Goal: Task Accomplishment & Management: Manage account settings

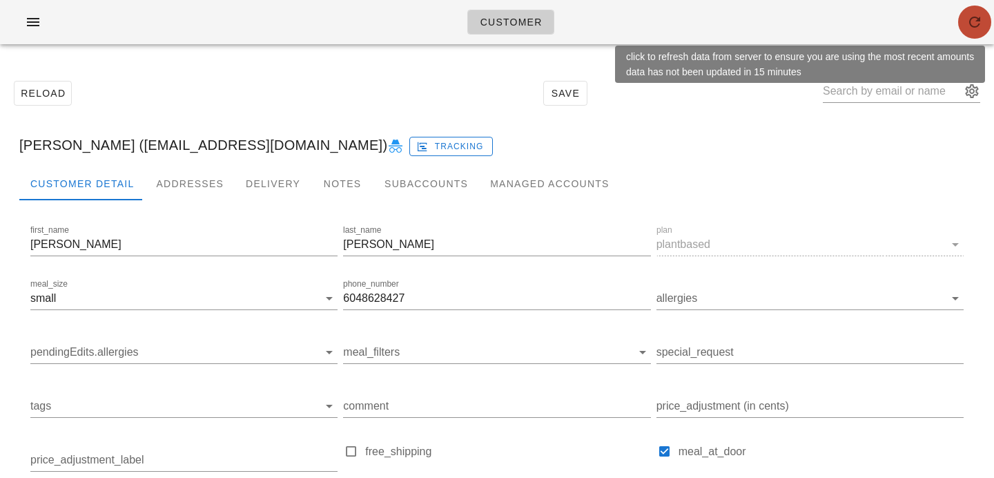
click at [977, 35] on button "button" at bounding box center [974, 22] width 33 height 33
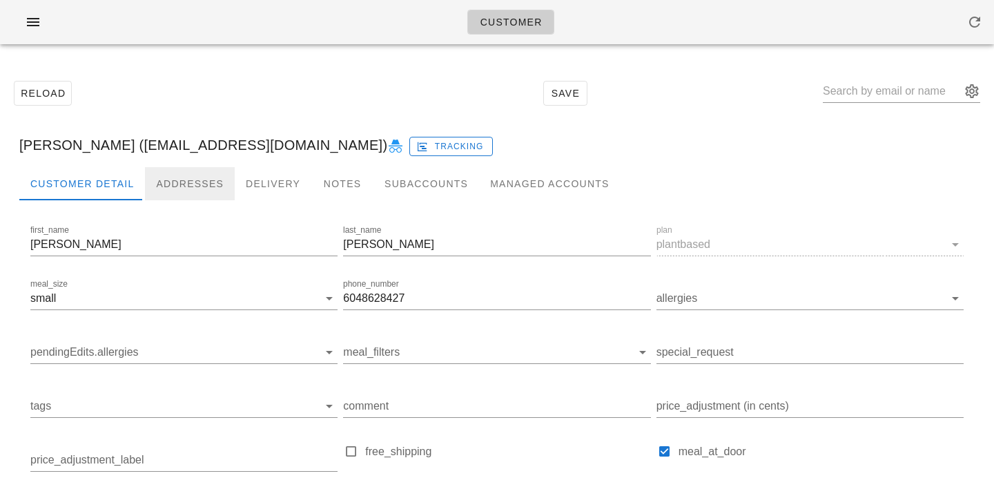
click at [167, 184] on div "Addresses" at bounding box center [190, 183] width 90 height 33
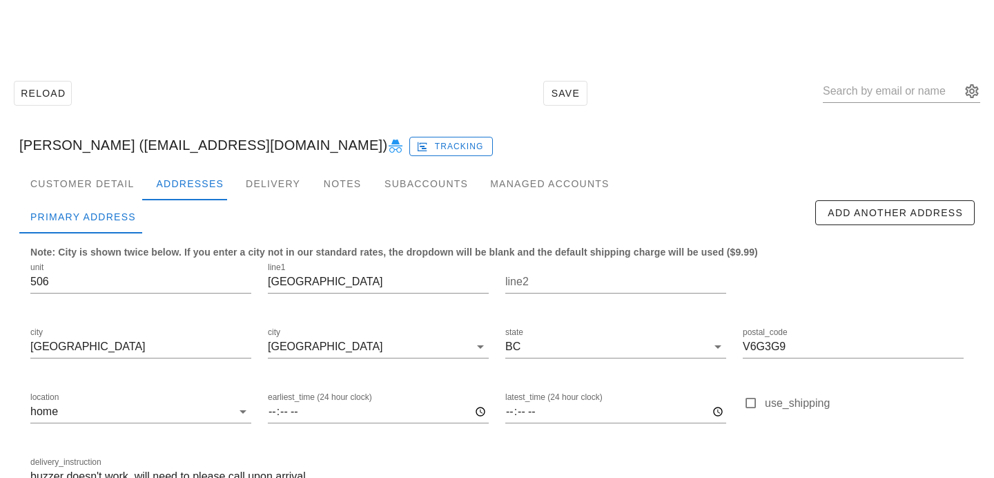
scroll to position [91, 0]
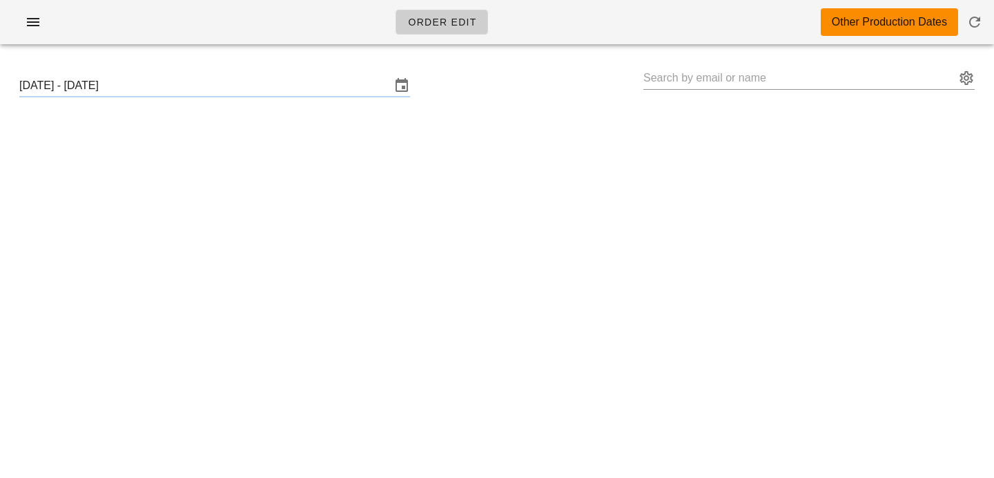
type input "[PERSON_NAME] ([EMAIL_ADDRESS][DOMAIN_NAME])"
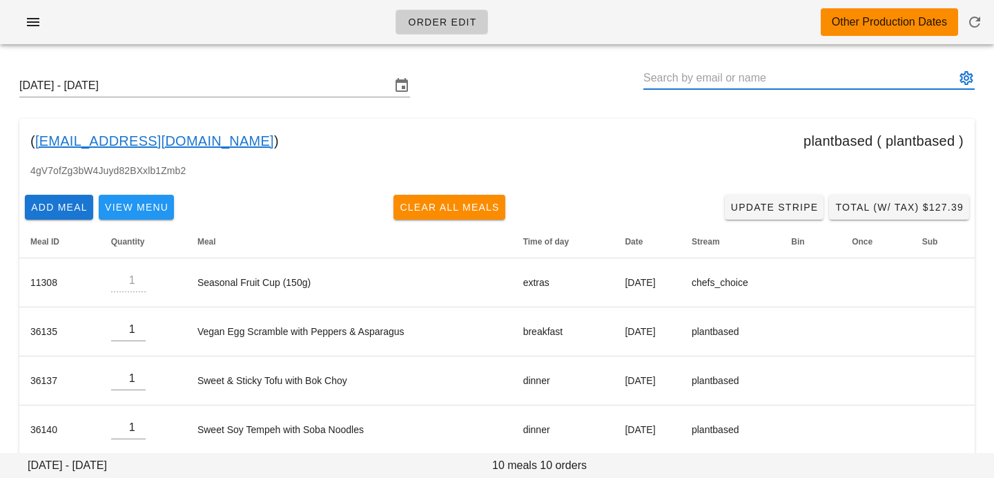
click at [853, 75] on input "text" at bounding box center [800, 78] width 312 height 22
paste input "jilliangonzales12@gmail.com"
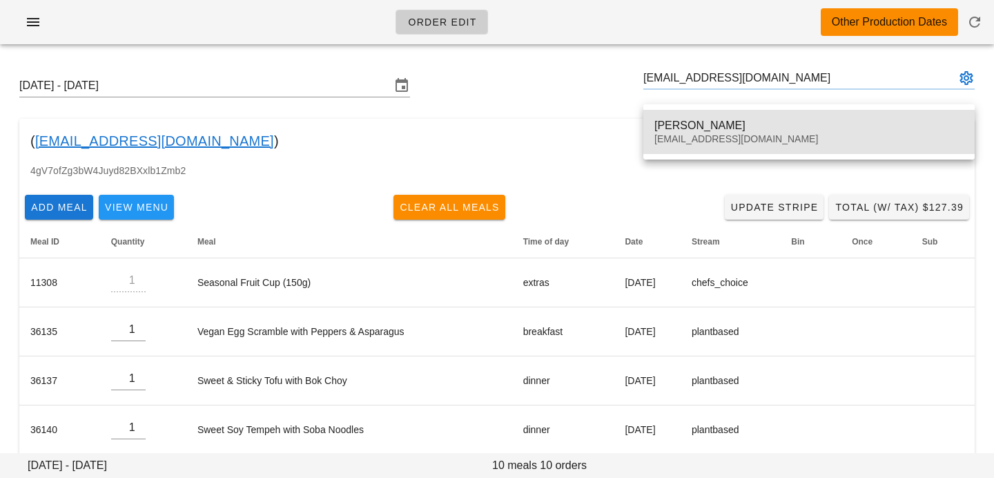
click at [669, 131] on div "Jillian Gonzales" at bounding box center [809, 125] width 309 height 13
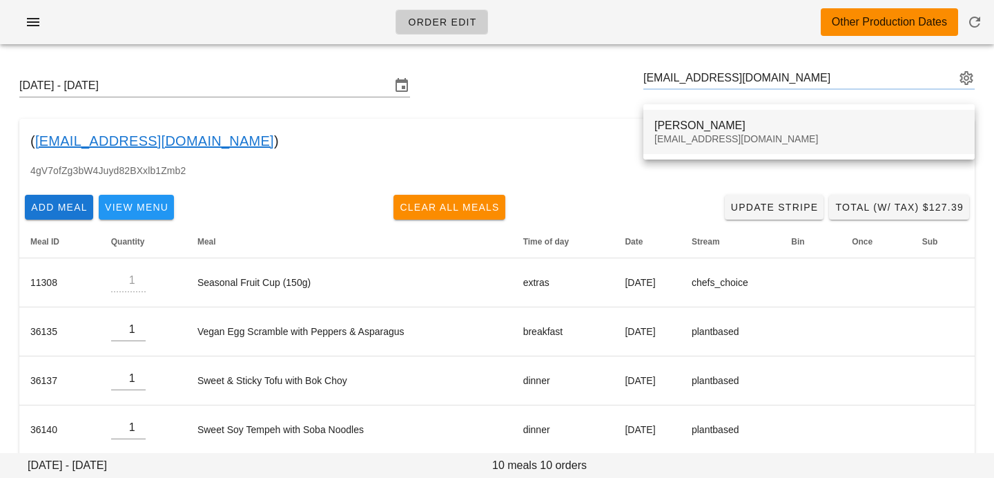
type input "[PERSON_NAME] ([EMAIL_ADDRESS][DOMAIN_NAME])"
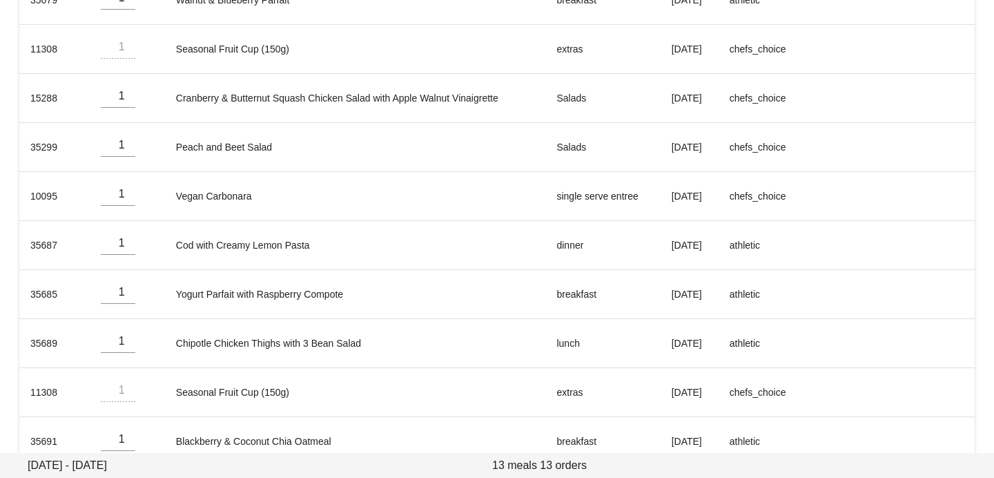
scroll to position [459, 0]
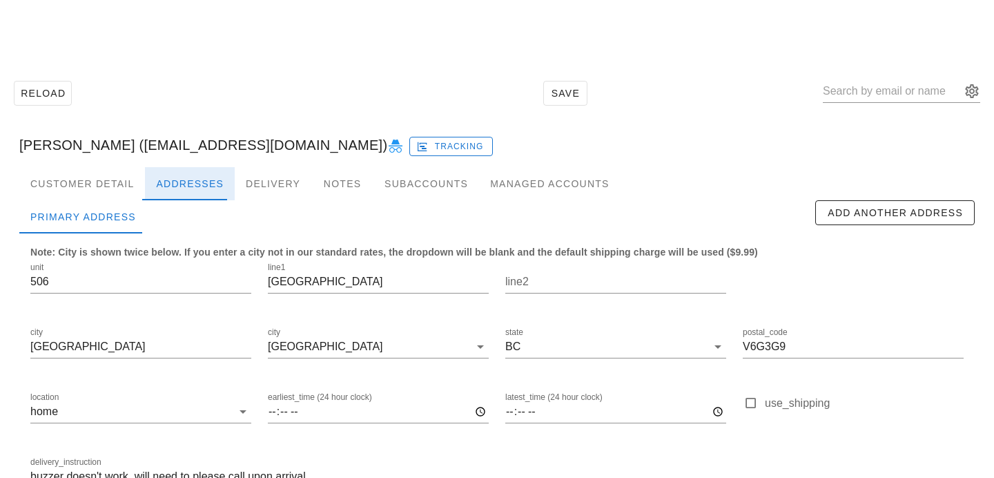
scroll to position [91, 0]
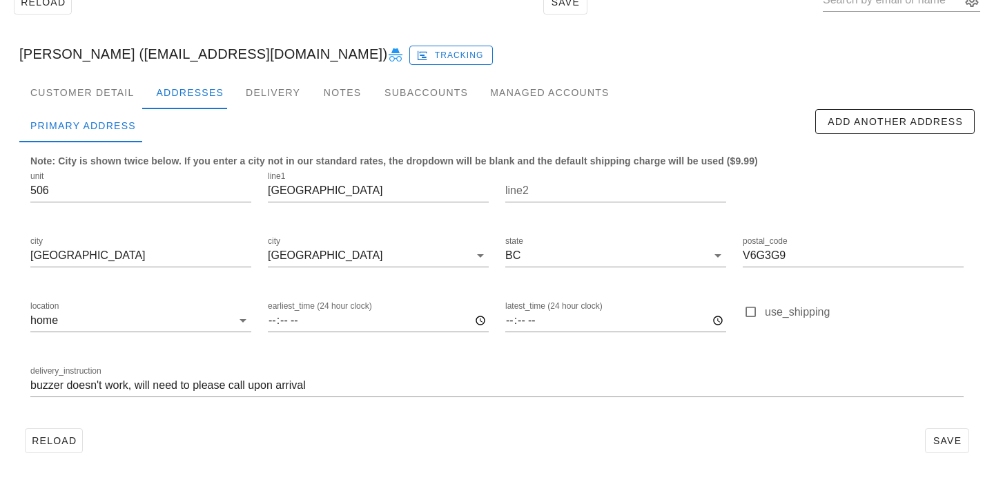
click at [29, 386] on div "delivery_instruction buzzer doesn't work, will need to please call upon arrival" at bounding box center [497, 387] width 950 height 65
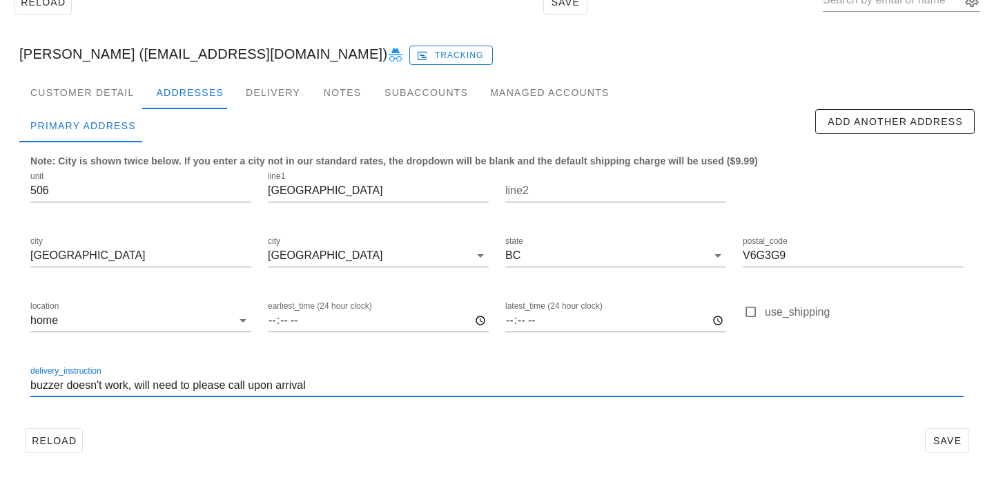
click at [34, 387] on input "buzzer doesn't work, will need to please call upon arrival" at bounding box center [497, 385] width 934 height 22
type input "Unit 506. buzzer doesn't work, will need to please call upon arrival"
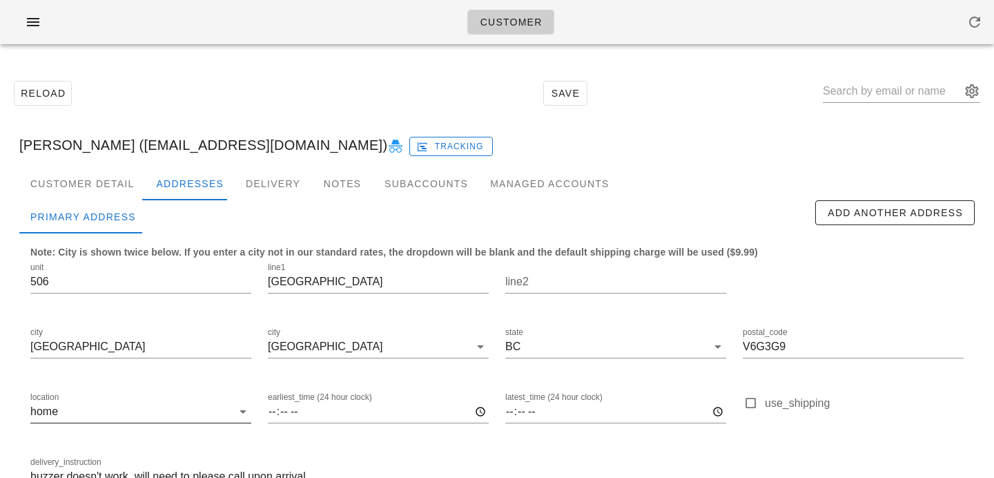
scroll to position [91, 0]
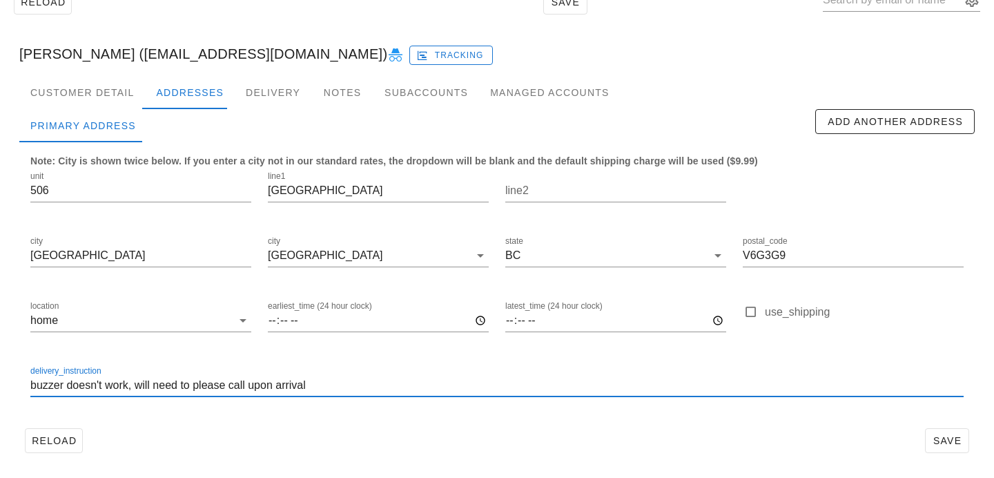
click at [30, 380] on input "buzzer doesn't work, will need to please call upon arrival" at bounding box center [497, 385] width 934 height 22
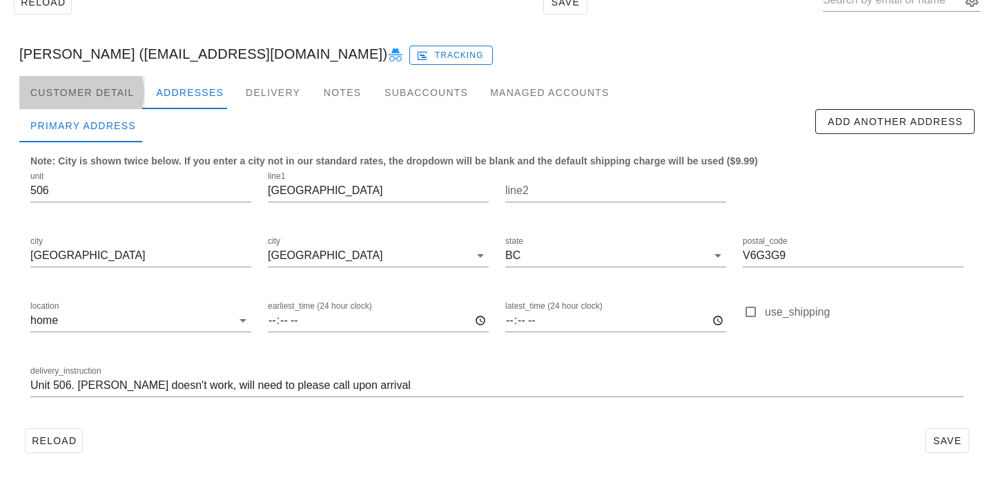
click at [121, 91] on div "Customer Detail" at bounding box center [82, 92] width 126 height 33
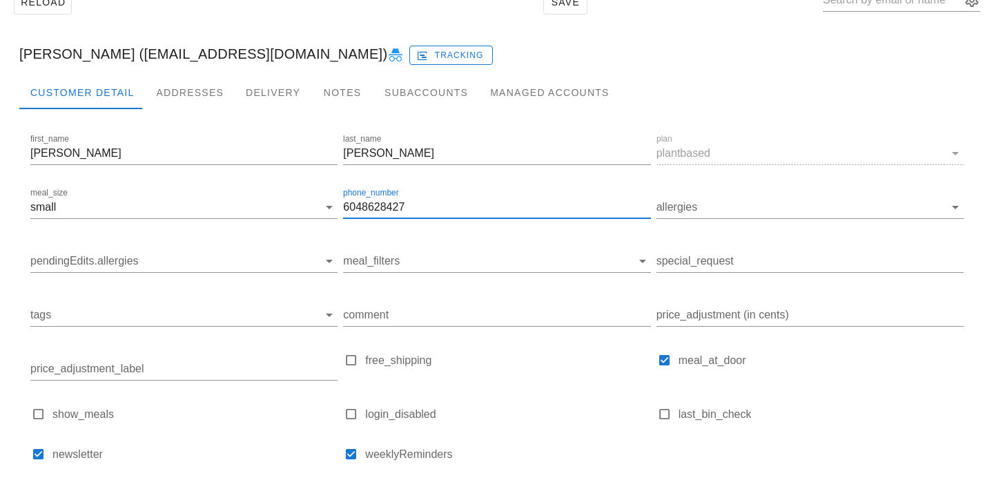
drag, startPoint x: 455, startPoint y: 207, endPoint x: 253, endPoint y: 186, distance: 203.5
click at [253, 186] on div "first_name Olivia last_name Sivell plan plantbased meal_size small phone_number…" at bounding box center [497, 302] width 939 height 349
click at [180, 91] on div "Addresses" at bounding box center [190, 92] width 90 height 33
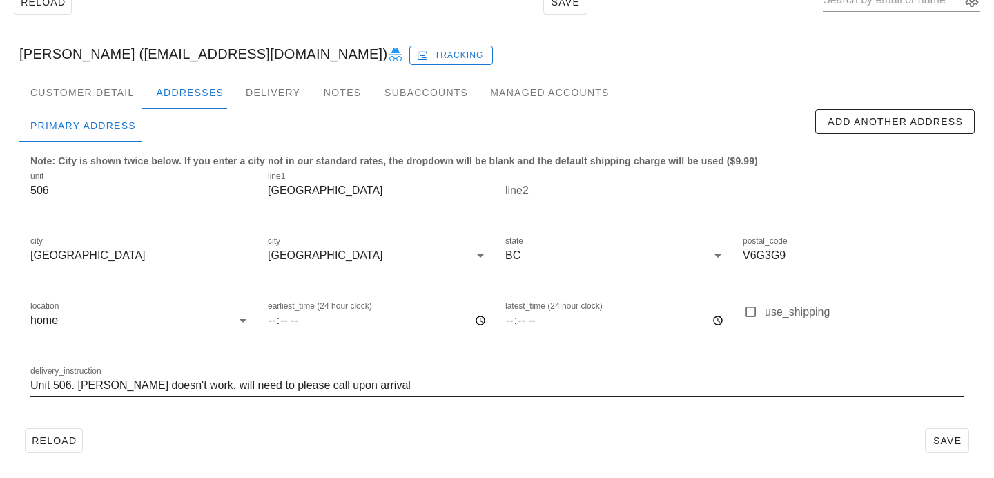
click at [299, 385] on input "Unit 506. Buzzer doesn't work, will need to please call upon arrival" at bounding box center [497, 385] width 934 height 22
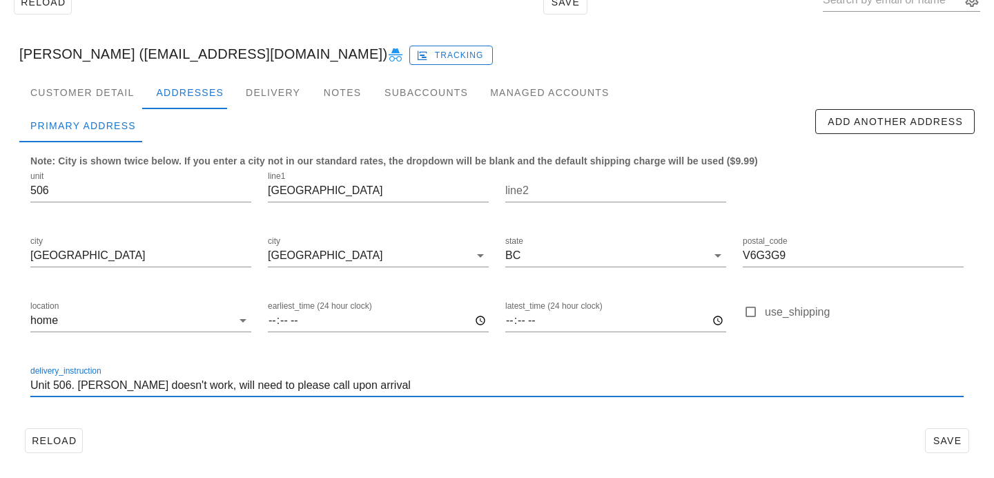
paste input "6048628427"
click at [314, 383] on input "Unit 506. Buzzer doesn't work, will need to please call 6048628427 upon arrival" at bounding box center [497, 385] width 934 height 22
type input "Unit 506. Buzzer doesn't work, will need to please call 604 862 8427 upon arriv…"
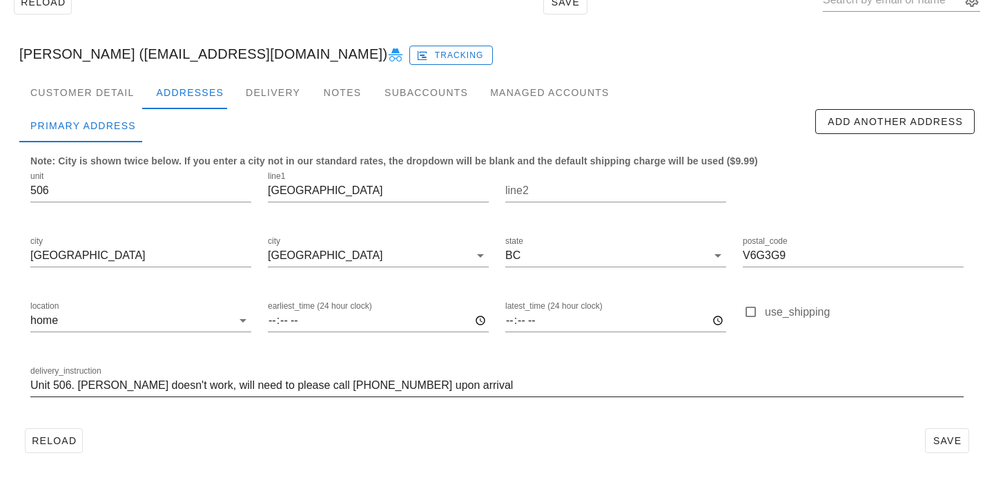
click at [483, 371] on div "delivery_instruction Unit 506. Buzzer doesn't work, will need to please call 60…" at bounding box center [497, 389] width 934 height 46
click at [483, 389] on input "Unit 506. Buzzer doesn't work, will need to please call 604 862 8427 upon arriv…" at bounding box center [497, 385] width 934 height 22
click at [938, 435] on span "Save" at bounding box center [948, 440] width 32 height 11
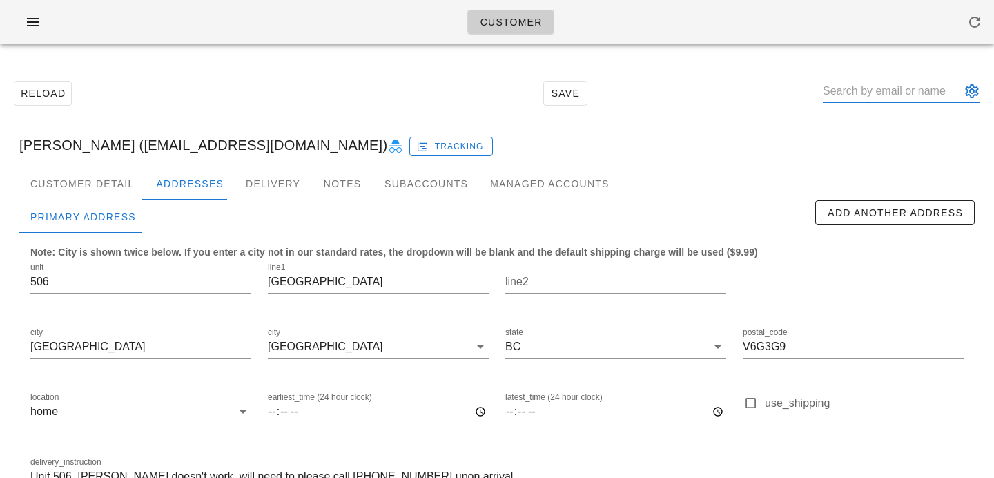
click at [878, 81] on input "text" at bounding box center [892, 91] width 138 height 22
paste input "[EMAIL_ADDRESS][DOMAIN_NAME]"
type input "[EMAIL_ADDRESS][DOMAIN_NAME]"
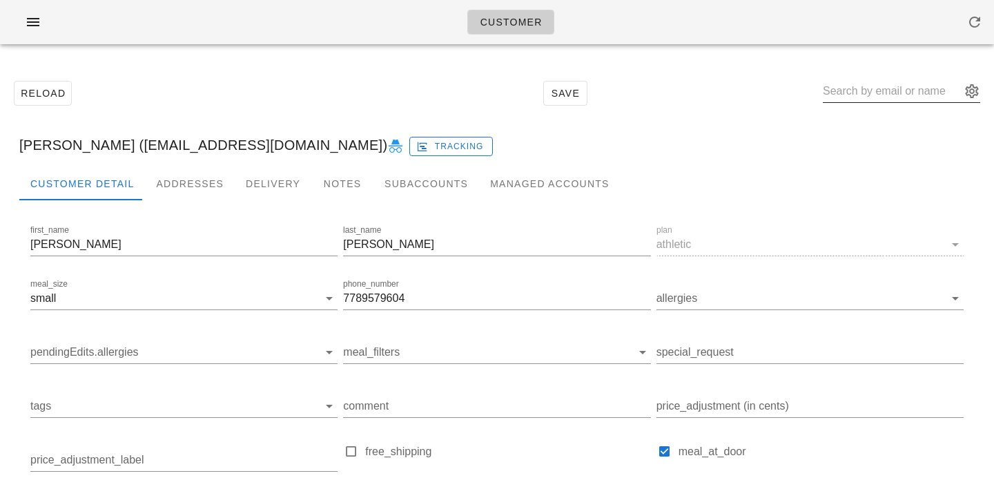
click at [887, 94] on input "text" at bounding box center [892, 91] width 138 height 22
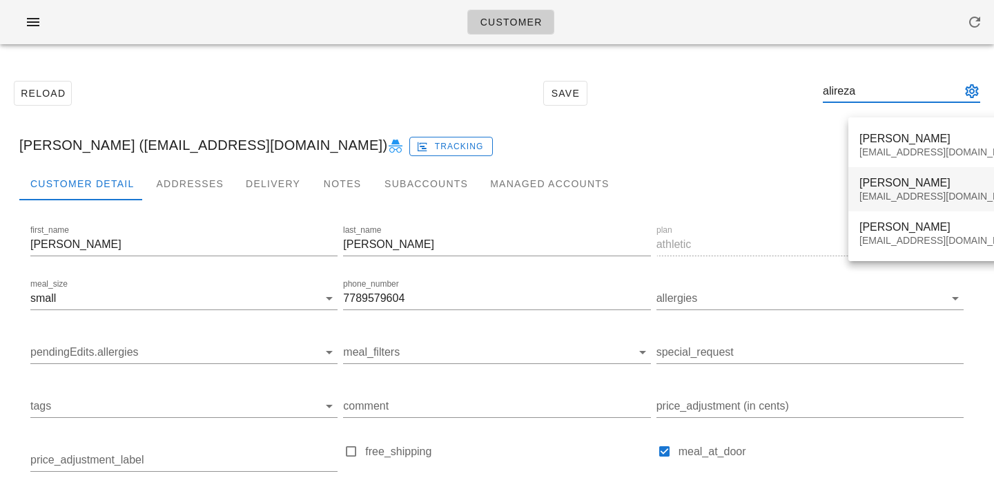
type input "alireza"
click at [911, 189] on div "[PERSON_NAME]" at bounding box center [942, 182] width 164 height 13
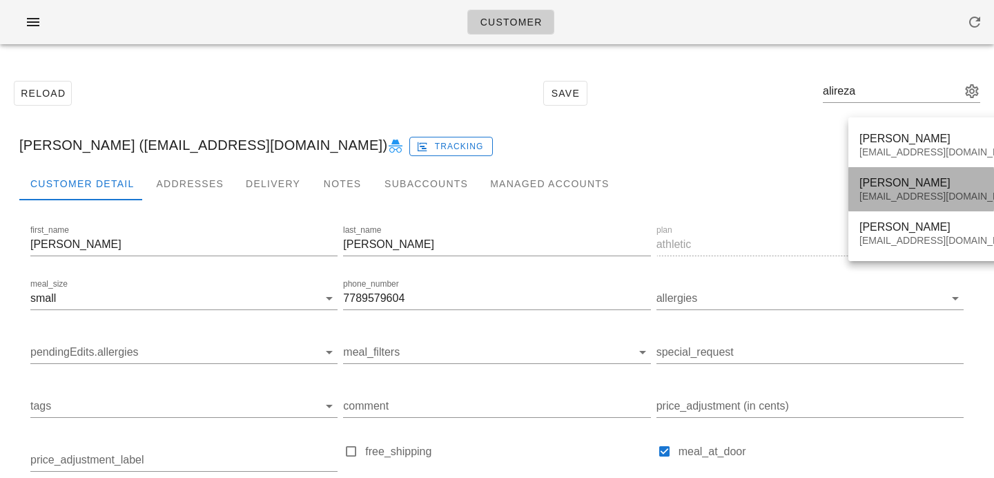
click at [891, 184] on div "[PERSON_NAME]" at bounding box center [942, 182] width 164 height 13
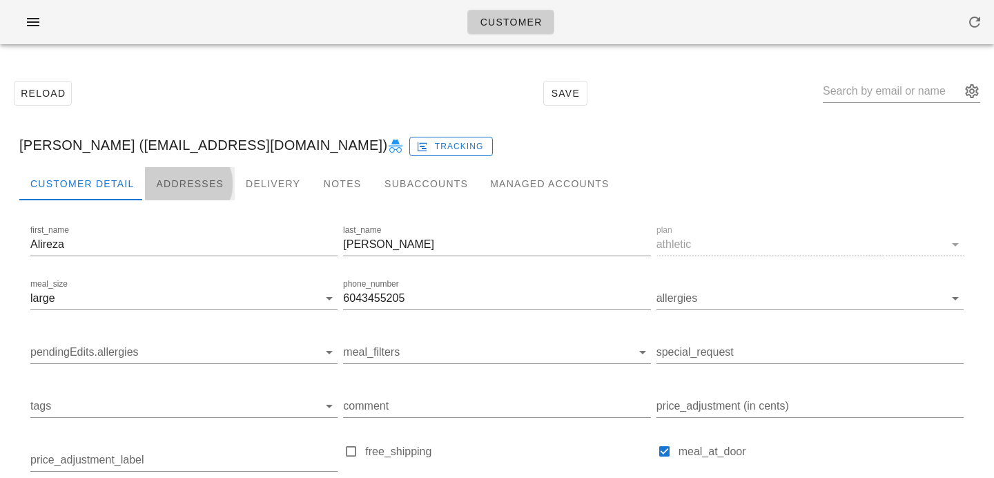
click at [184, 174] on div "Addresses" at bounding box center [190, 183] width 90 height 33
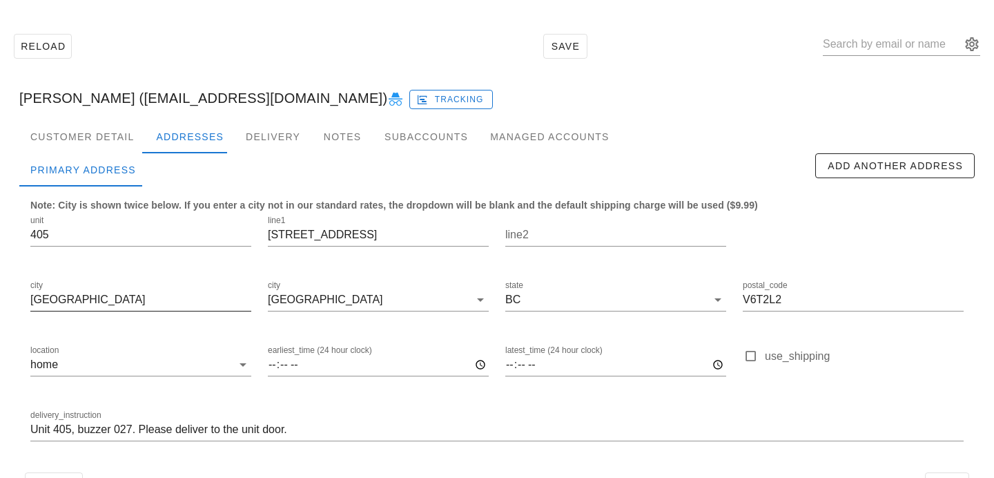
scroll to position [91, 0]
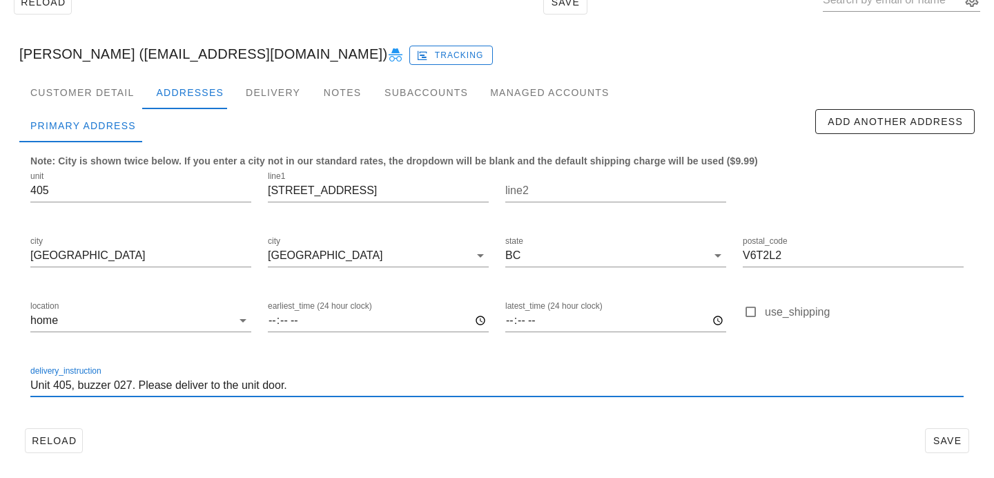
click at [137, 385] on input "Unit 405, buzzer 027. Please deliver to the unit door." at bounding box center [497, 385] width 934 height 22
type input "Unit 405, buzzer 027. Backup buzzer is 227. Please deliver to the unit door."
click at [932, 431] on button "Save" at bounding box center [947, 440] width 44 height 25
drag, startPoint x: 423, startPoint y: 389, endPoint x: 214, endPoint y: 335, distance: 215.6
click at [214, 335] on div "unit 405 line1 [STREET_ADDRESS] postal_code V6T2L2 location home earliest_time …" at bounding box center [497, 290] width 950 height 260
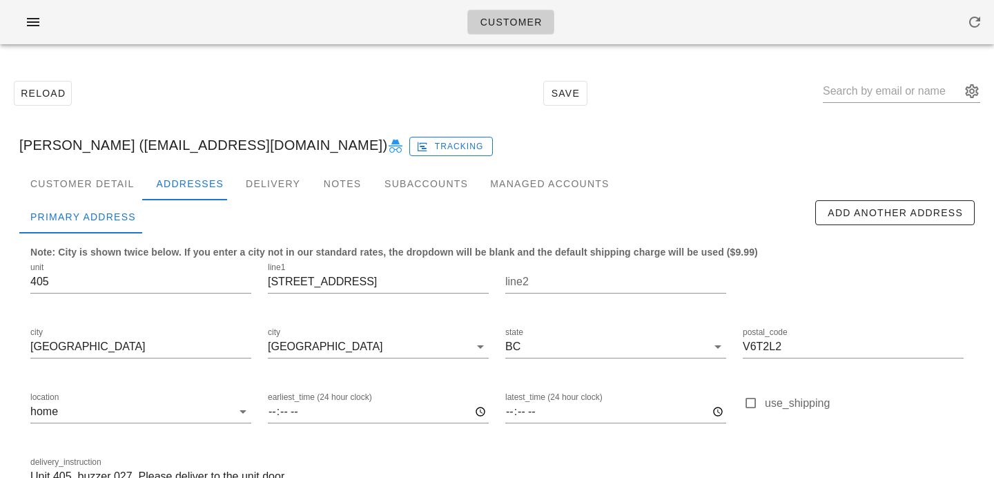
scroll to position [91, 0]
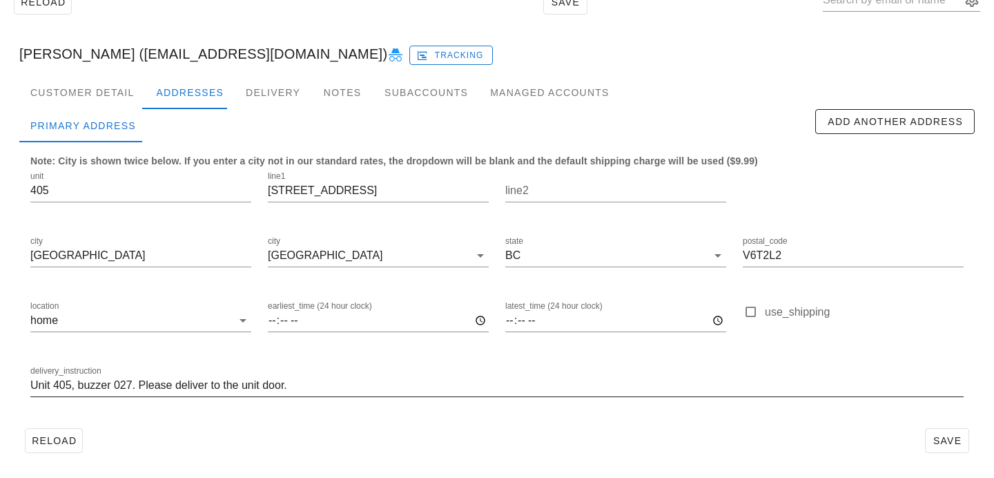
click at [415, 382] on input "Unit 405, buzzer 027. Please deliver to the unit door." at bounding box center [497, 385] width 934 height 22
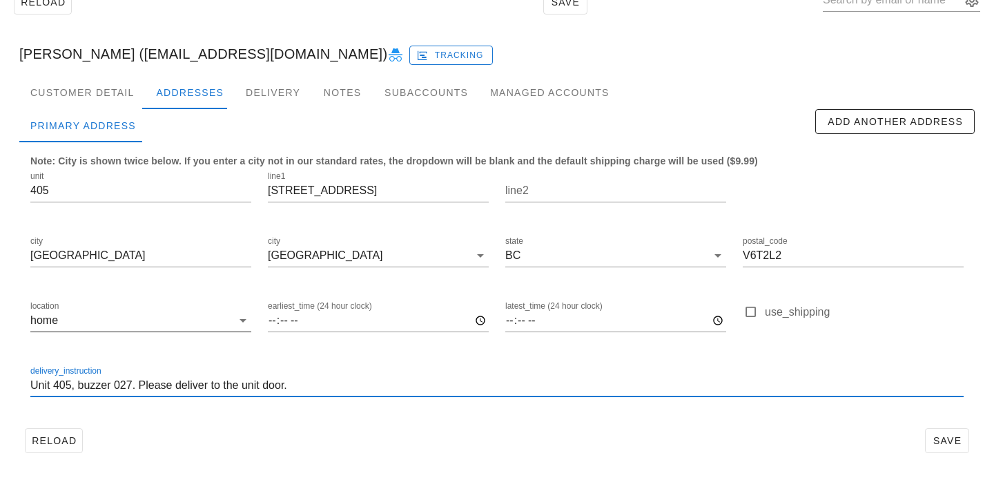
drag, startPoint x: 409, startPoint y: 384, endPoint x: 61, endPoint y: 334, distance: 352.2
click at [82, 340] on div "unit 405 line1 [STREET_ADDRESS] postal_code V6T2L2 location home earliest_time …" at bounding box center [497, 290] width 950 height 260
paste input "Backup buzzer is 227."
type input "Unit 405, buzzer 027. Backup buzzer is 227. Please deliver to the unit door."
click at [543, 445] on div "Reload Save" at bounding box center [497, 441] width 956 height 36
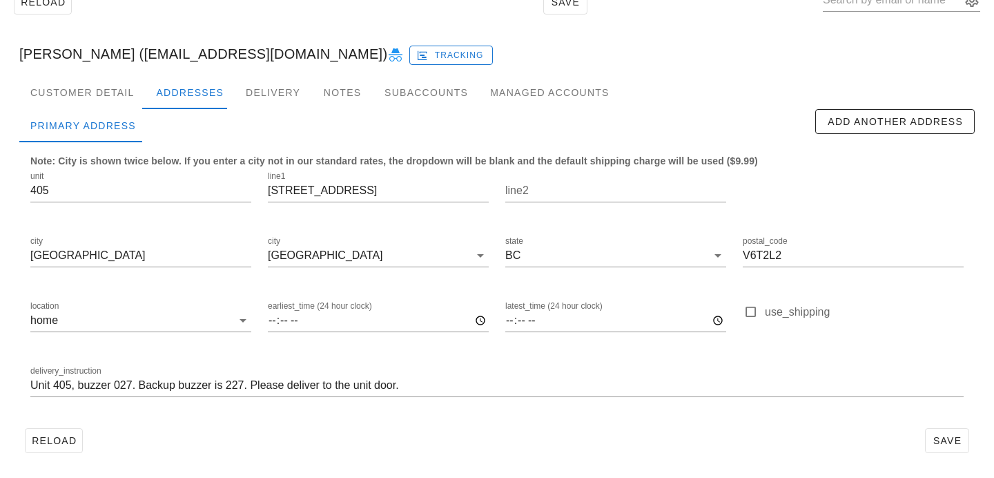
click at [947, 426] on div "Reload Save" at bounding box center [497, 441] width 956 height 36
click at [949, 445] on span "Save" at bounding box center [948, 440] width 32 height 11
click at [944, 430] on button "Save" at bounding box center [947, 440] width 44 height 25
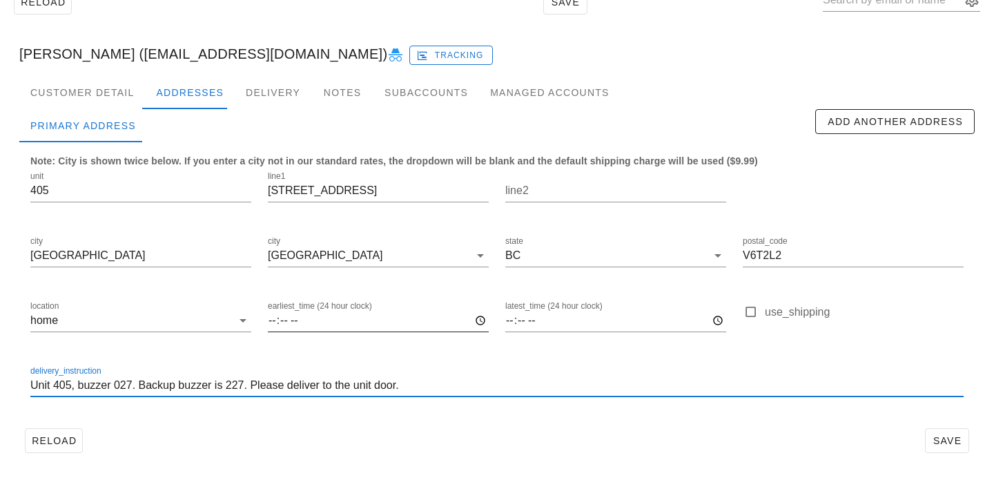
drag, startPoint x: 421, startPoint y: 378, endPoint x: 356, endPoint y: 338, distance: 76.1
click at [356, 338] on div "unit 405 line1 5958 Iona Drive line2 city Vancouver city Vancouver state BC pos…" at bounding box center [497, 290] width 950 height 260
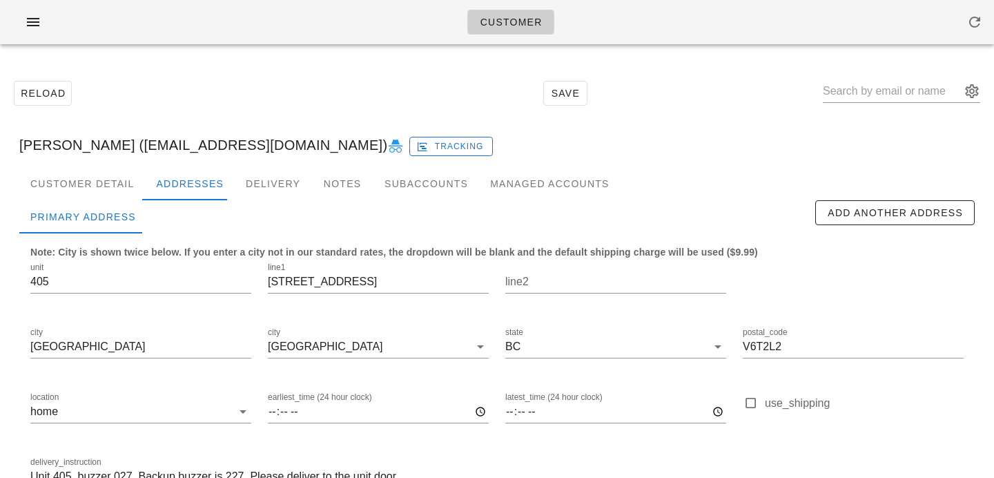
scroll to position [91, 0]
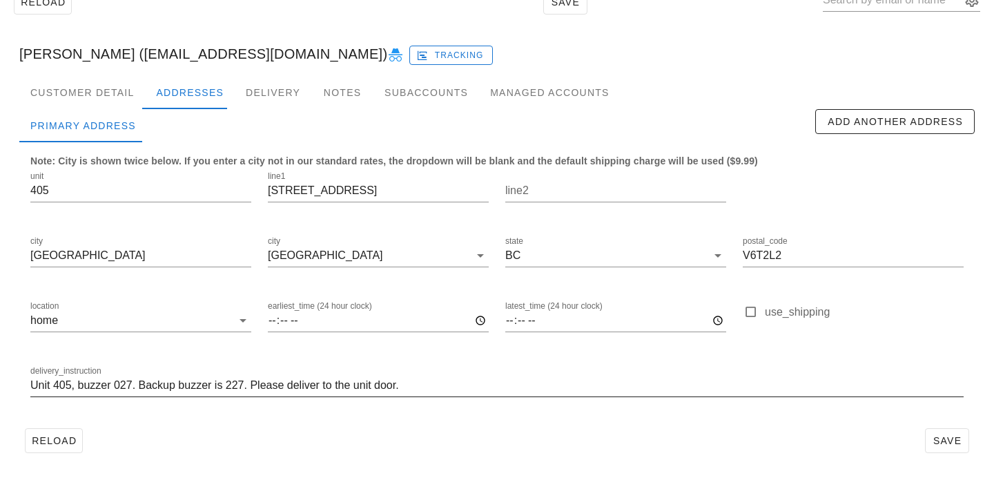
click at [430, 385] on input "Unit 405, buzzer 027. Backup buzzer is 227. Please deliver to the unit door." at bounding box center [497, 385] width 934 height 22
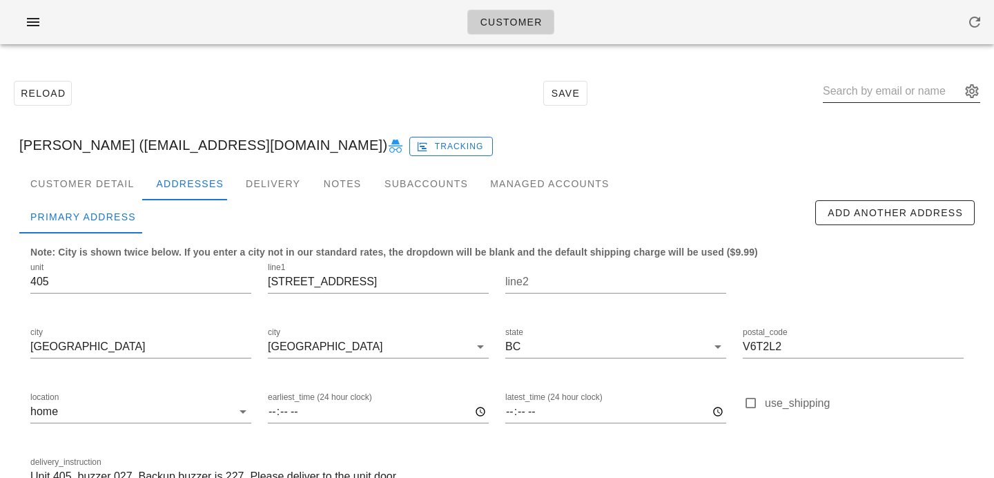
click at [869, 85] on input "text" at bounding box center [892, 91] width 138 height 22
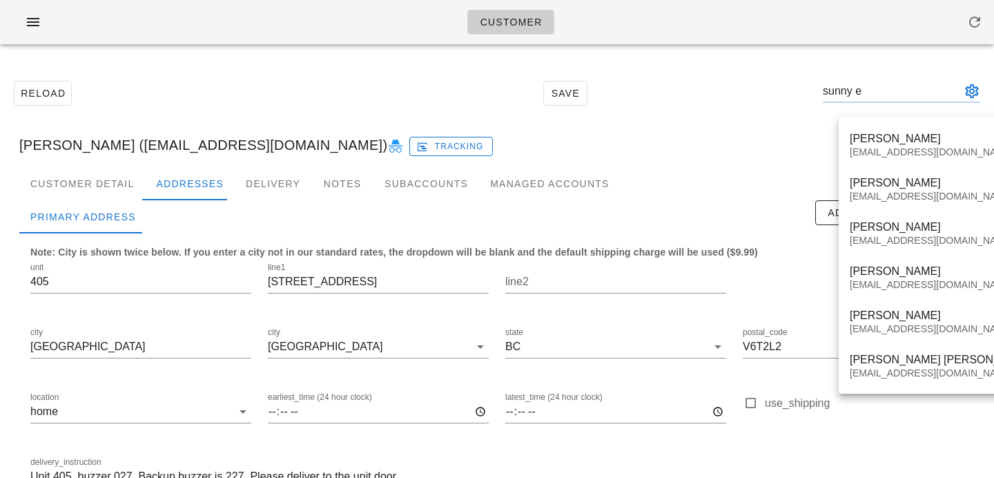
type input "sunny e"
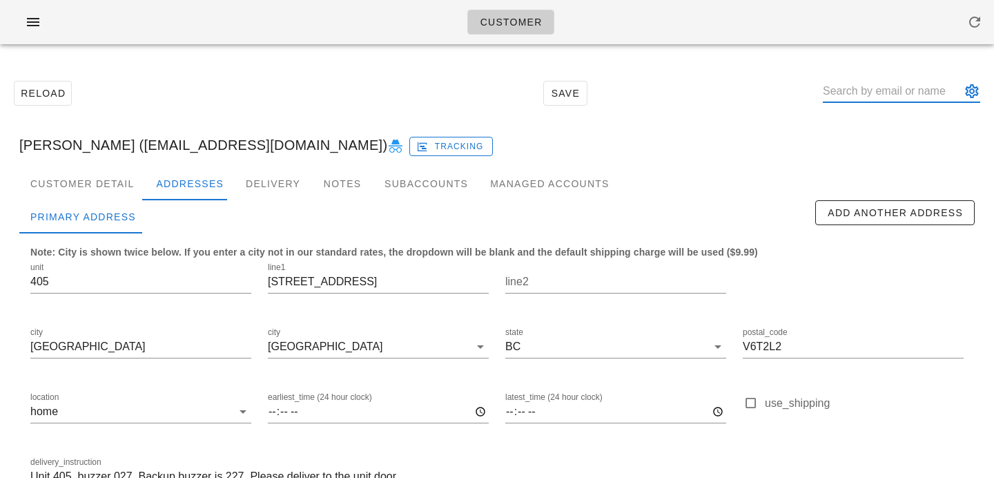
paste input "[EMAIL_ADDRESS][DOMAIN_NAME]"
type input "[EMAIL_ADDRESS][DOMAIN_NAME]"
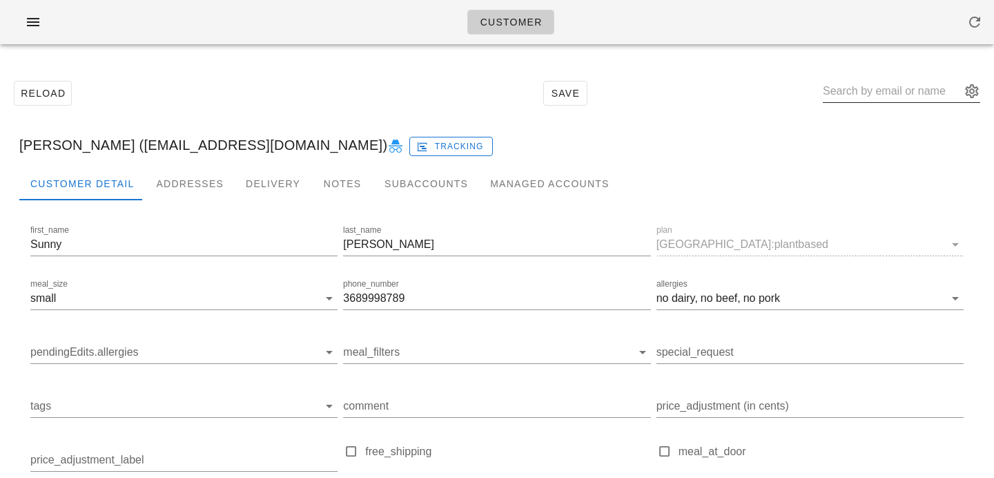
click at [869, 103] on div at bounding box center [901, 98] width 157 height 37
click at [866, 94] on input "text" at bounding box center [892, 91] width 138 height 22
paste input "[EMAIL_ADDRESS][DOMAIN_NAME]"
type input "[EMAIL_ADDRESS][DOMAIN_NAME]"
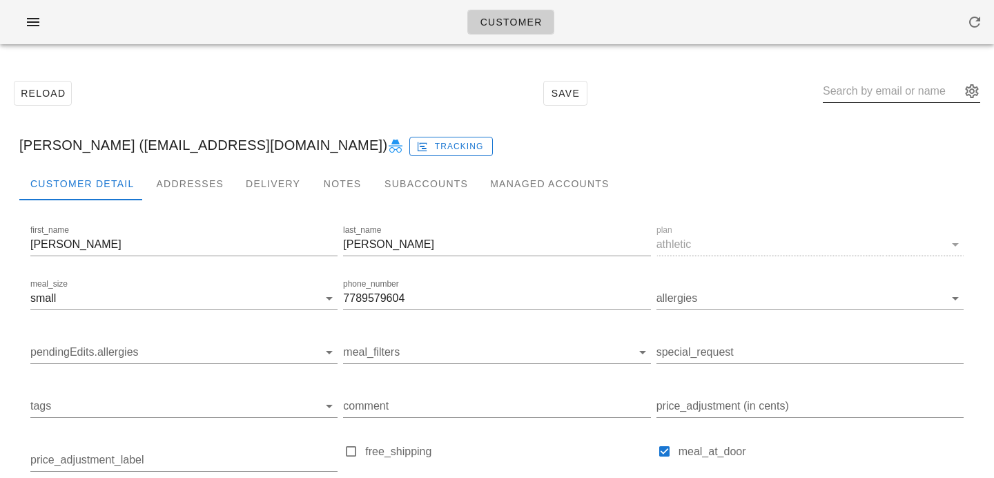
click at [865, 93] on input "text" at bounding box center [892, 91] width 138 height 22
paste input "[EMAIL_ADDRESS][DOMAIN_NAME]"
type input "[PERSON_NAME] ([EMAIL_ADDRESS][DOMAIN_NAME])"
click at [187, 169] on div "Addresses" at bounding box center [190, 183] width 90 height 33
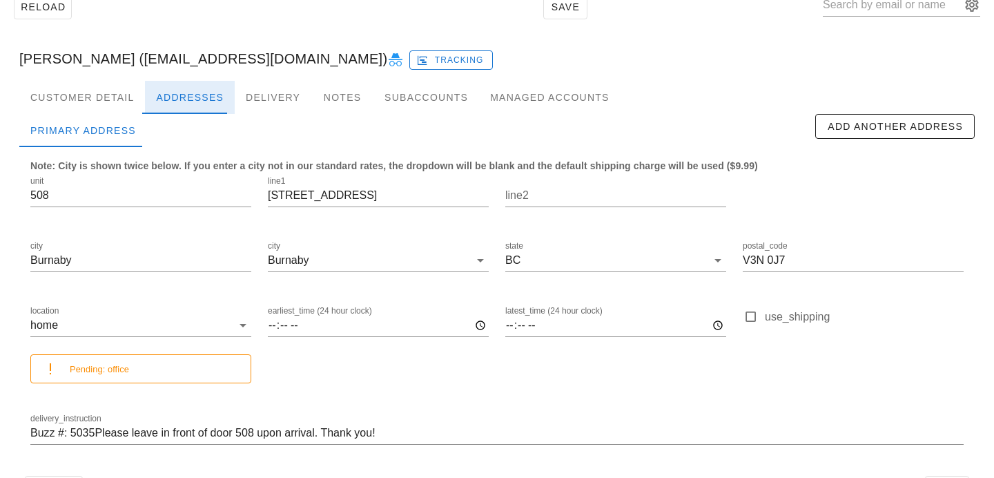
scroll to position [134, 0]
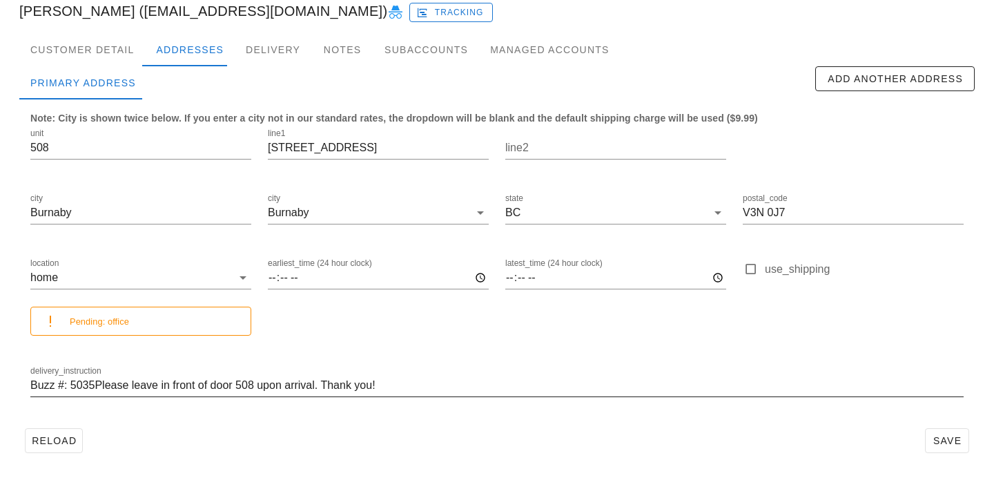
click at [90, 386] on input "Buzz #: 5035Please leave in front of door 508 upon arrival. Thank you!" at bounding box center [497, 385] width 934 height 22
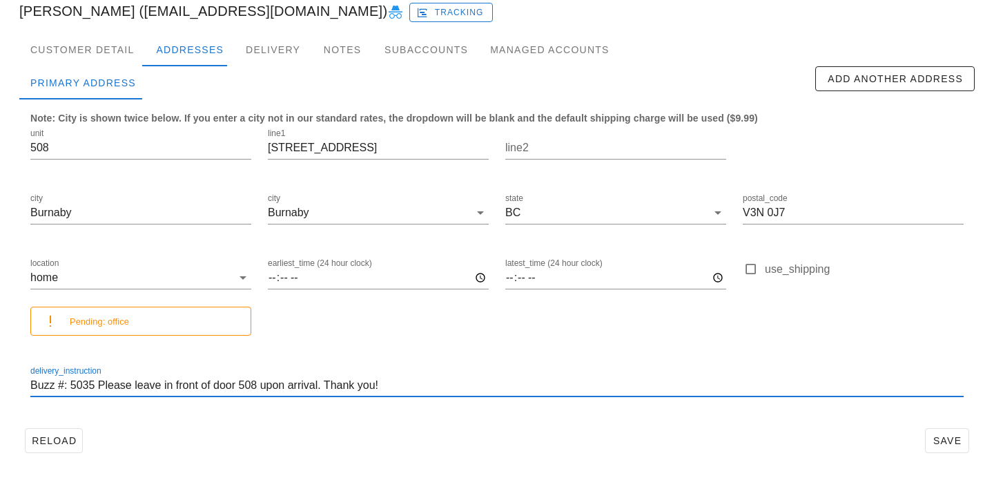
type input "Buzz #: 5035 Please leave in front of door 508 upon arrival. Thank you!"
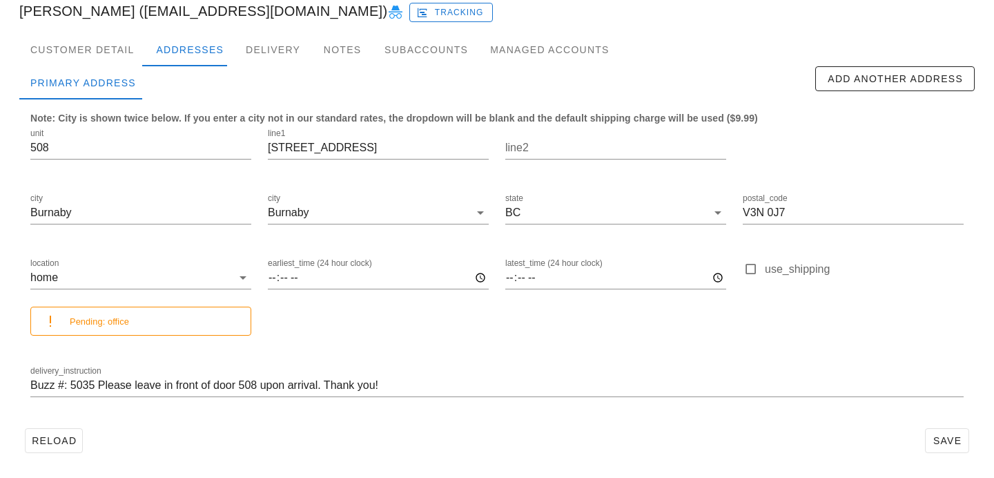
click at [451, 442] on div "Reload Save" at bounding box center [497, 441] width 956 height 36
drag, startPoint x: 358, startPoint y: 149, endPoint x: 207, endPoint y: 134, distance: 151.3
click at [207, 134] on div "unit 508 line1 7769 Park Cres line2 city Burnaby city Burnaby state BC postal_c…" at bounding box center [497, 268] width 950 height 302
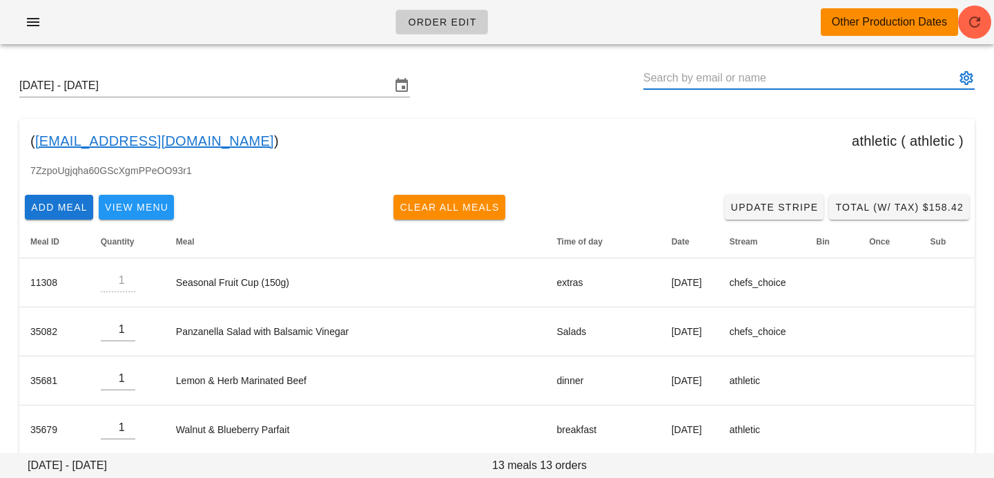
click at [799, 81] on input "text" at bounding box center [800, 78] width 312 height 22
paste input "[EMAIL_ADDRESS][DOMAIN_NAME]"
type input "[PERSON_NAME] ([EMAIL_ADDRESS][DOMAIN_NAME])"
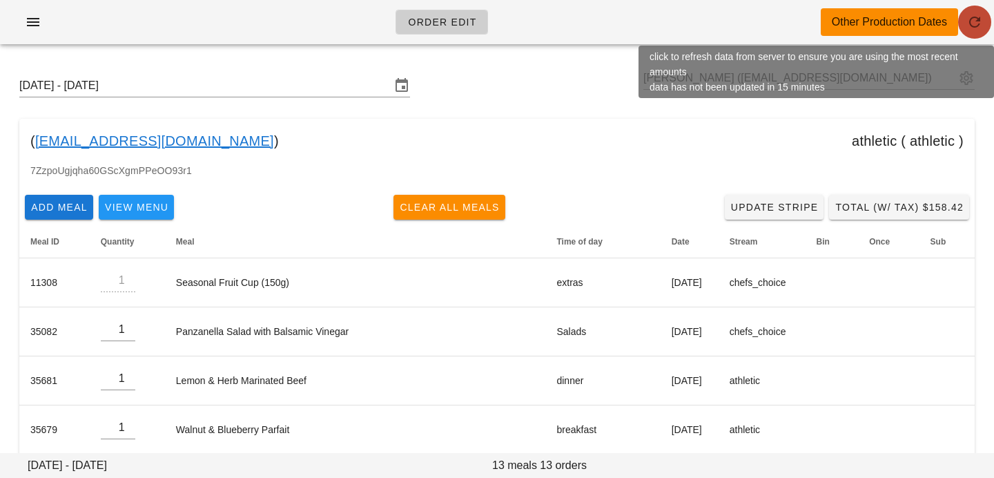
click at [981, 32] on button "button" at bounding box center [974, 22] width 33 height 33
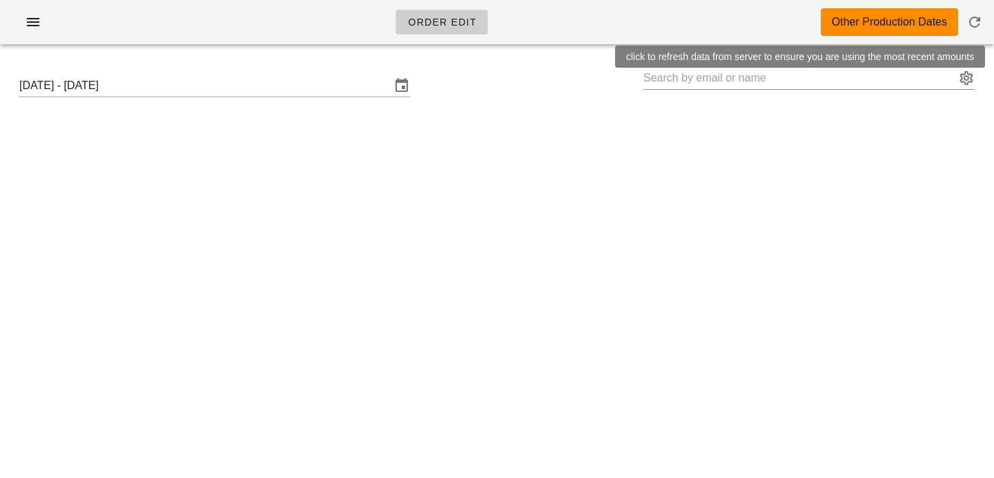
type input "Jillian Gonzales (jilliangonzales12@gmail.com)"
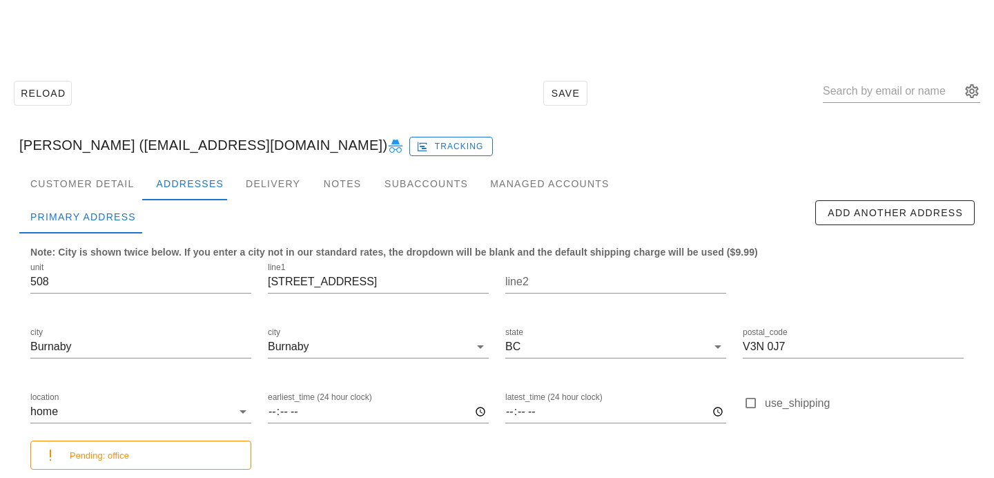
scroll to position [134, 0]
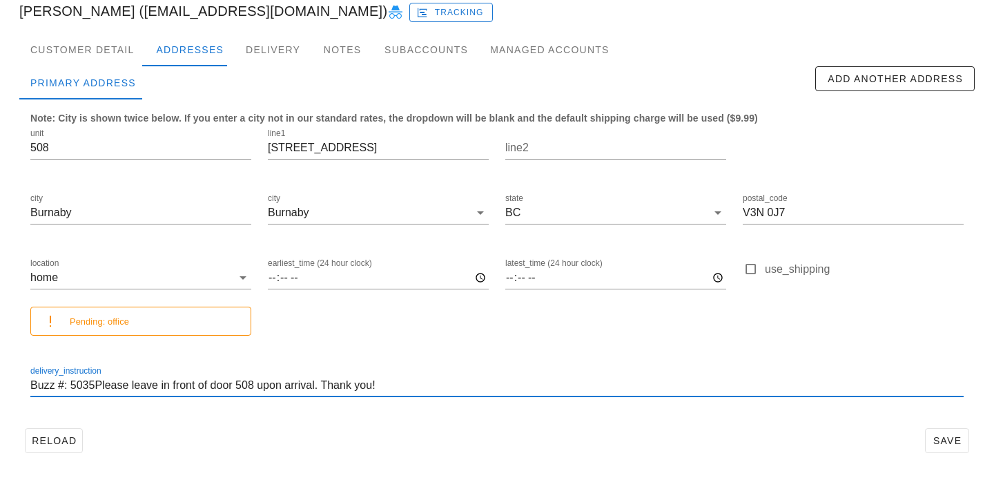
click at [91, 386] on input "Buzz #: 5035Please leave in front of door 508 upon arrival. Thank you!" at bounding box center [497, 385] width 934 height 22
type input "Buzz #: 5035 Please leave in front of door 508 upon arrival. Thank you!"
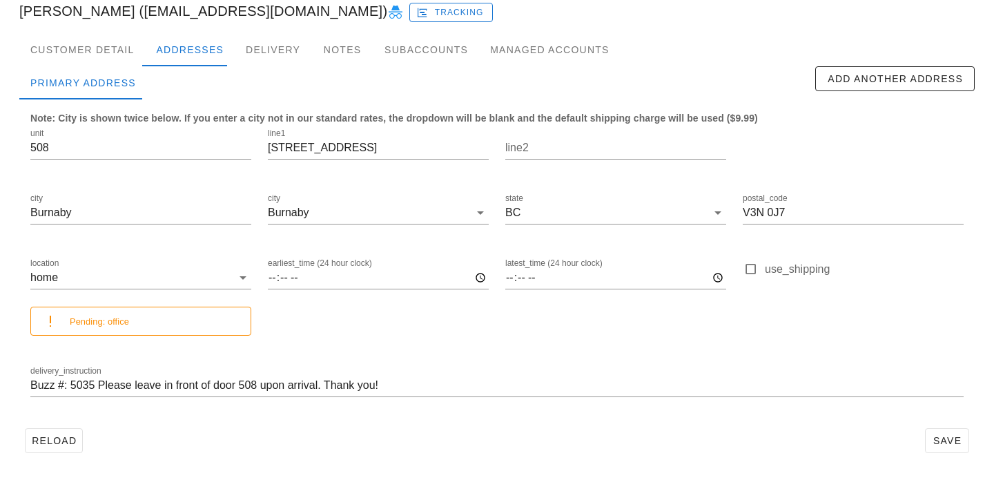
click at [972, 430] on div "Reload Save" at bounding box center [497, 441] width 956 height 36
click at [965, 430] on button "Save" at bounding box center [947, 440] width 44 height 25
drag, startPoint x: 114, startPoint y: 12, endPoint x: 21, endPoint y: 15, distance: 93.3
click at [21, 15] on div "Jillian Gonzales (jilliangonzales12@gmail.com) Tracking" at bounding box center [497, 11] width 978 height 44
drag, startPoint x: 116, startPoint y: 14, endPoint x: 3, endPoint y: 9, distance: 113.3
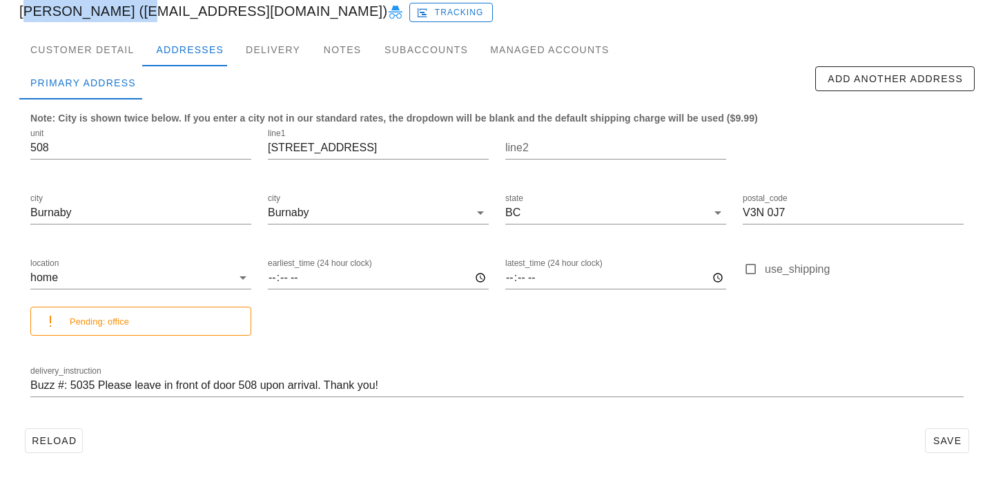
click at [3, 9] on div "Reload Save Jillian Gonzales (jilliangonzales12@gmail.com) Jillian Gonzales (ji…" at bounding box center [497, 199] width 994 height 557
copy div "Jillian Gonzales"
click at [93, 66] on div "Primary Address" at bounding box center [83, 82] width 128 height 33
click at [107, 52] on div "Customer Detail" at bounding box center [82, 49] width 126 height 33
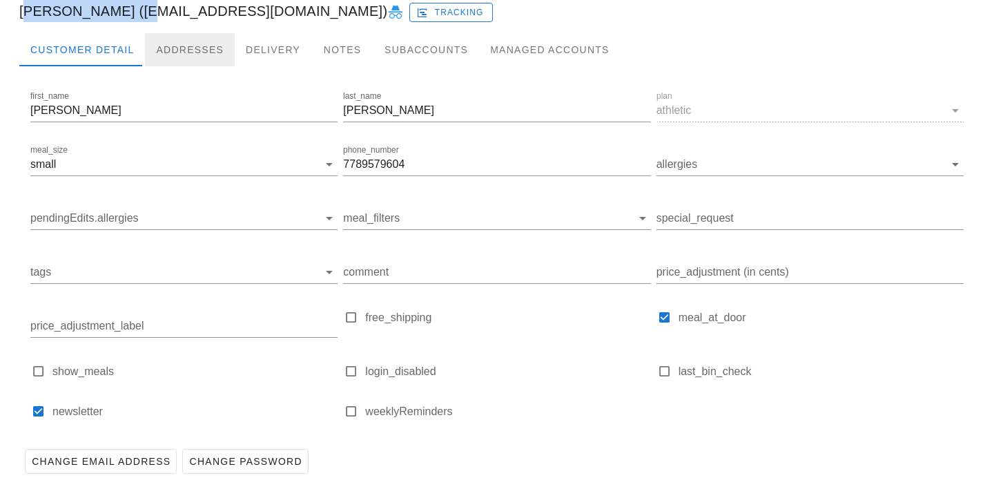
click at [167, 33] on div "Addresses" at bounding box center [190, 49] width 90 height 33
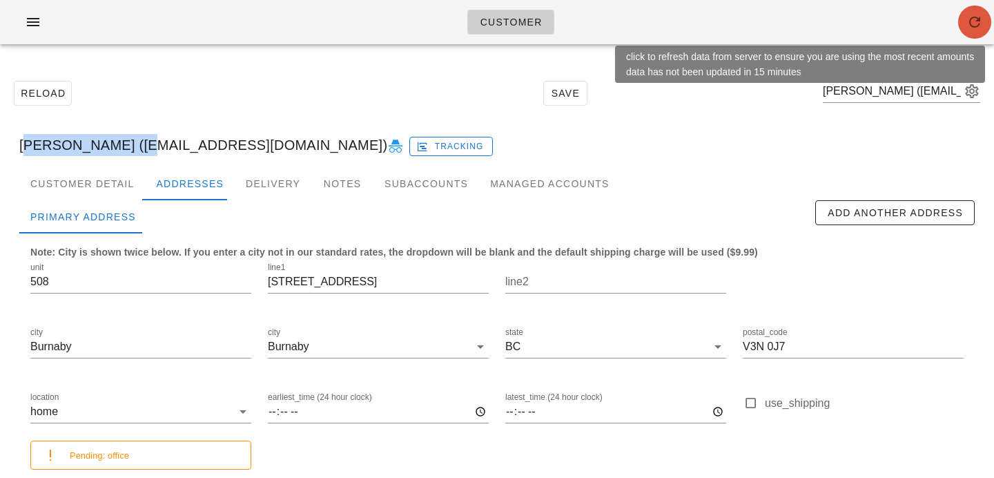
click at [983, 37] on div "Customer" at bounding box center [497, 22] width 994 height 44
click at [975, 28] on icon "button" at bounding box center [975, 22] width 17 height 17
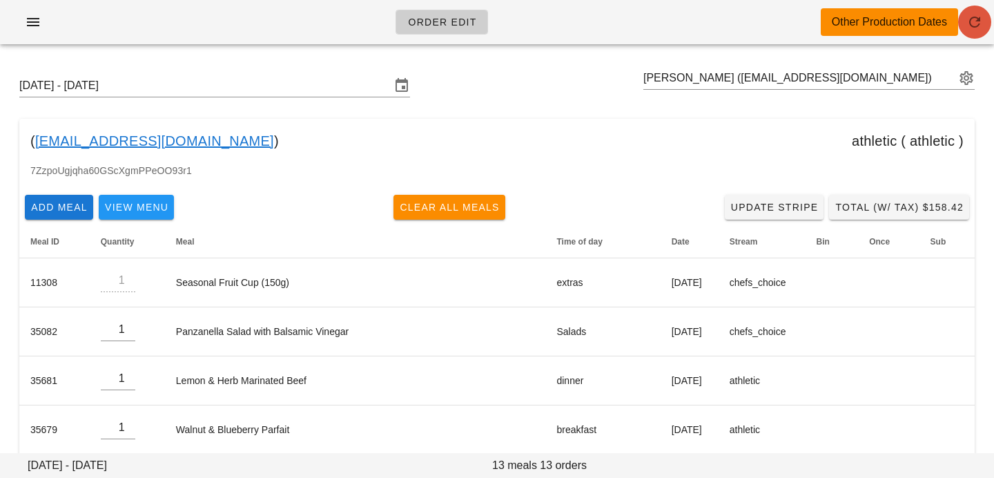
click at [959, 19] on span "button" at bounding box center [974, 22] width 33 height 17
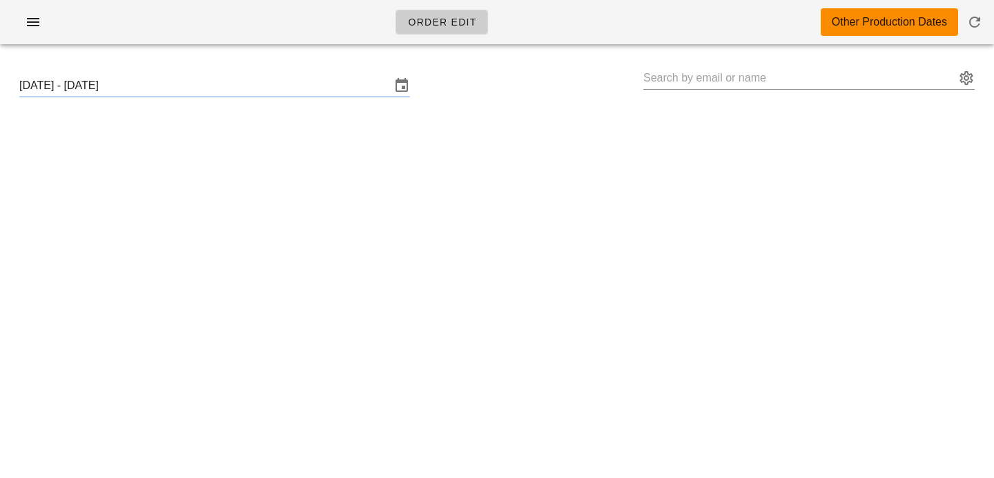
type input "[PERSON_NAME] ([EMAIL_ADDRESS][DOMAIN_NAME])"
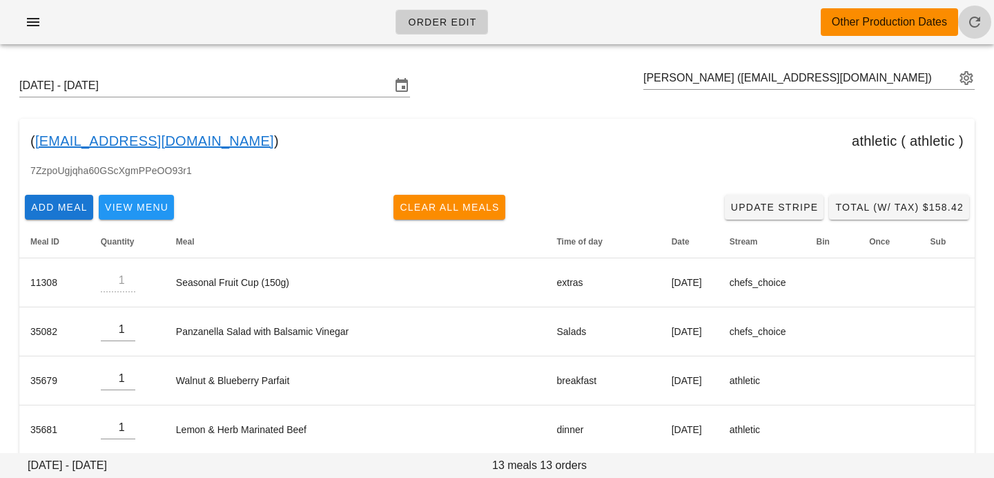
click at [976, 19] on icon "button" at bounding box center [975, 22] width 17 height 17
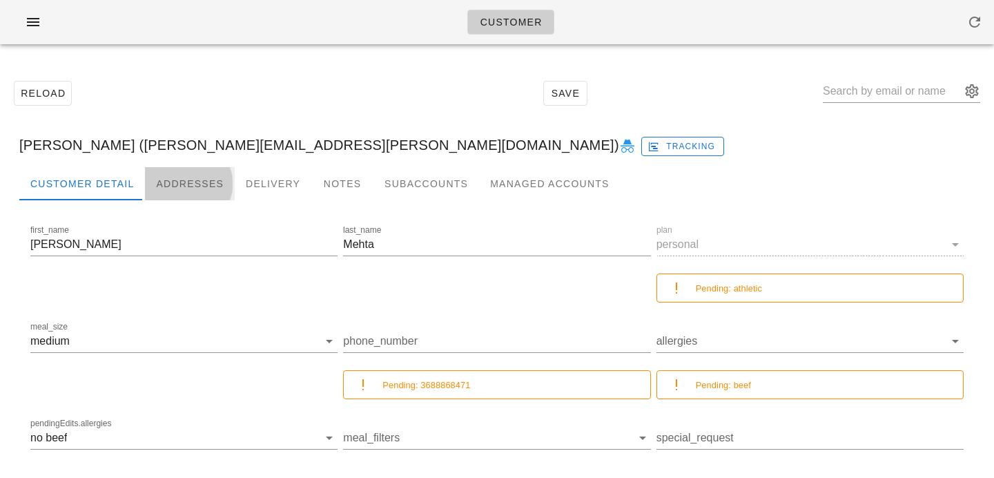
click at [195, 186] on div "Addresses" at bounding box center [190, 183] width 90 height 33
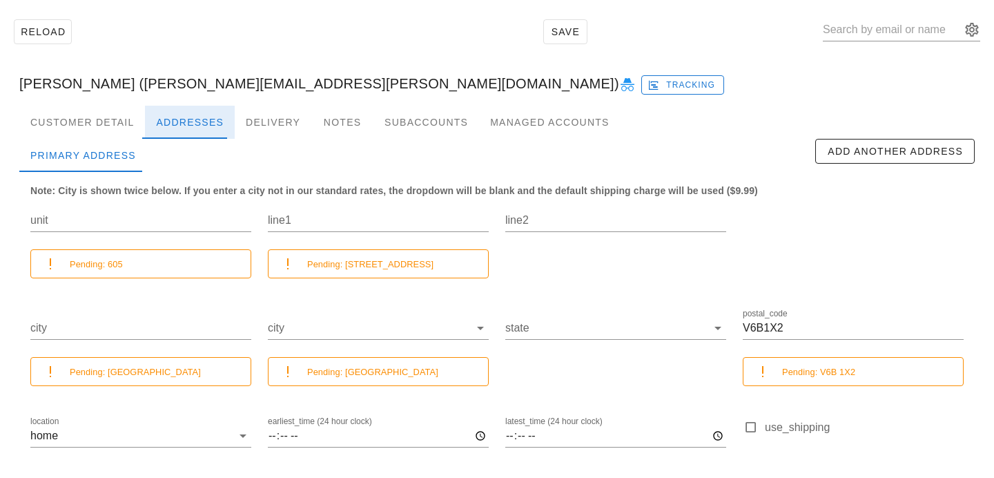
scroll to position [177, 0]
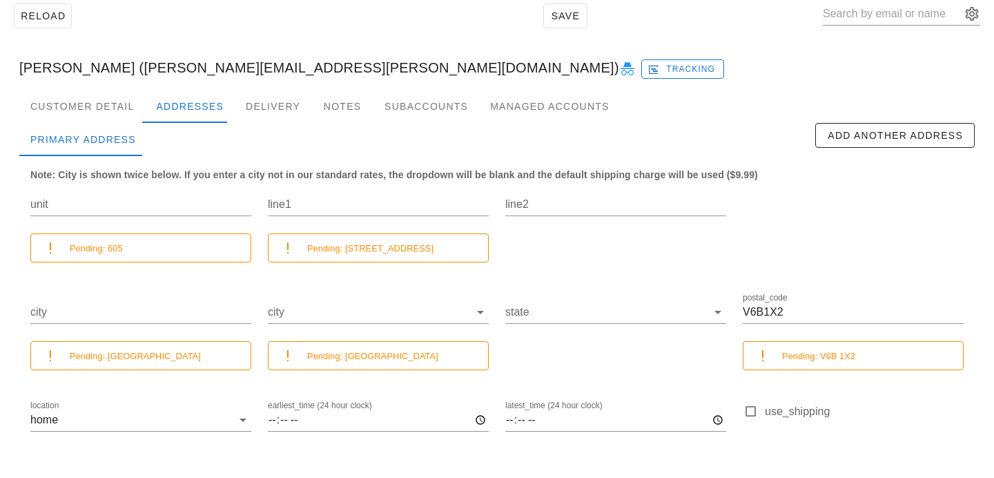
scroll to position [177, 0]
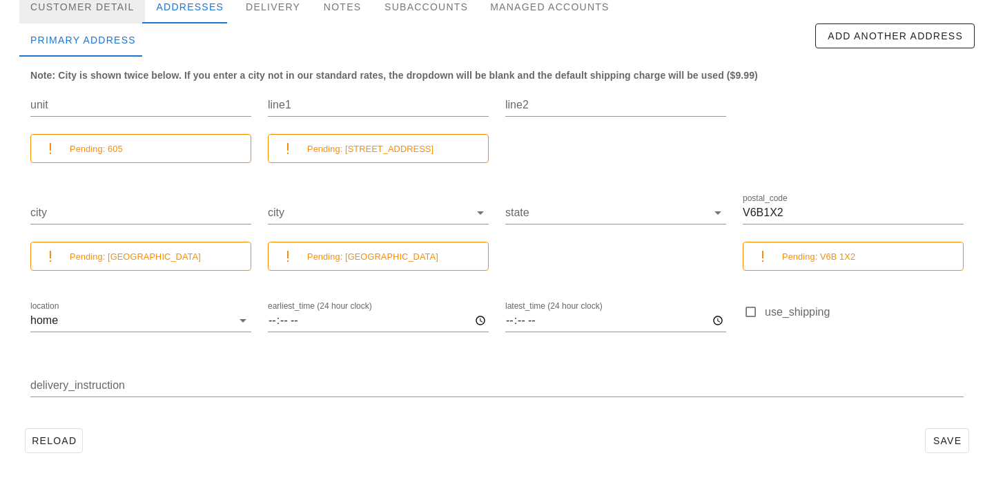
click at [119, 19] on div "Customer Detail" at bounding box center [82, 6] width 126 height 33
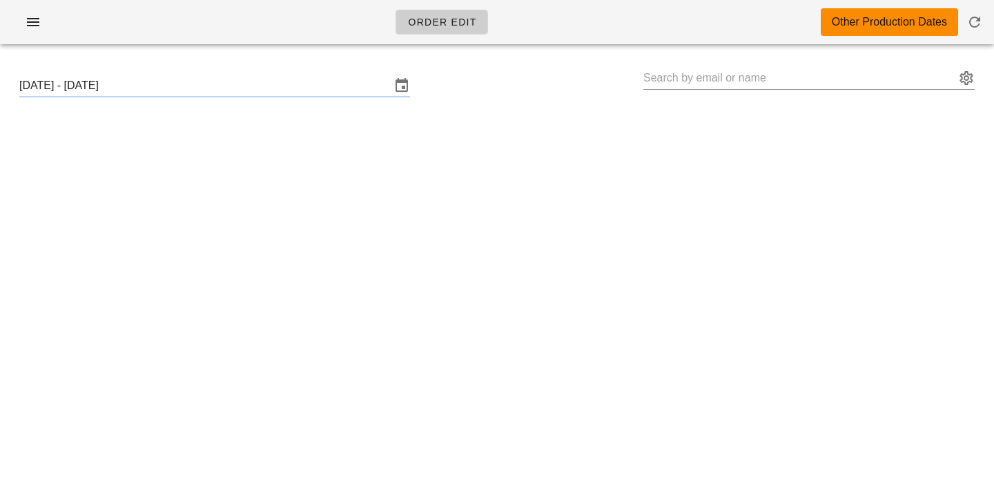
type input "[PERSON_NAME] ([EMAIL_ADDRESS][DOMAIN_NAME])"
